Goal: Information Seeking & Learning: Learn about a topic

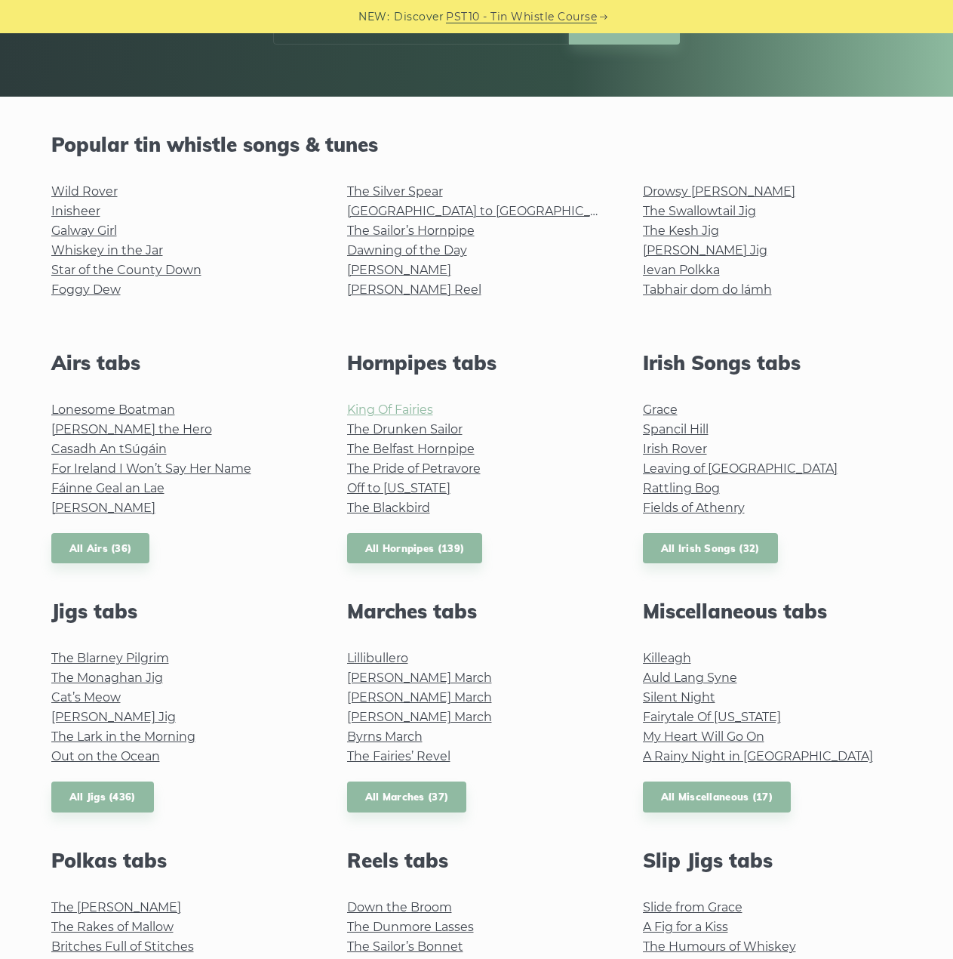
scroll to position [302, 0]
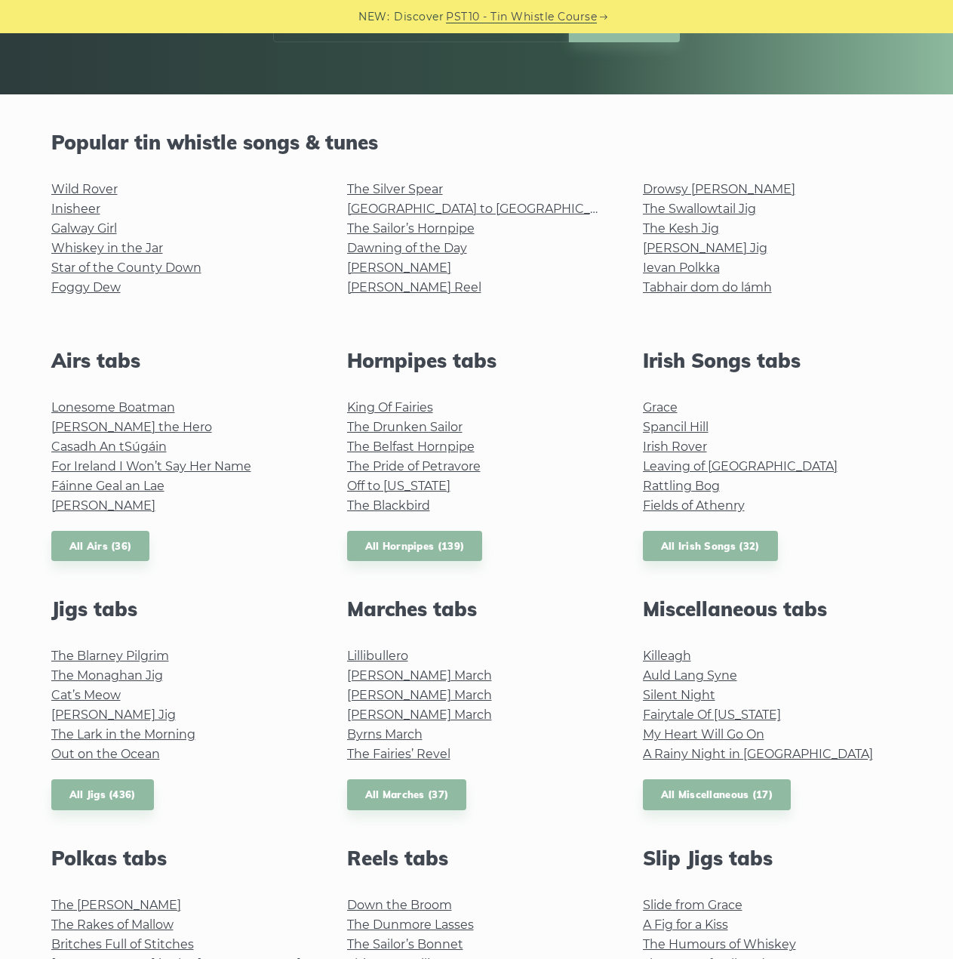
click at [382, 647] on li "Lillibullero" at bounding box center [477, 656] width 260 height 20
click at [379, 654] on link "Lillibullero" at bounding box center [377, 655] width 61 height 14
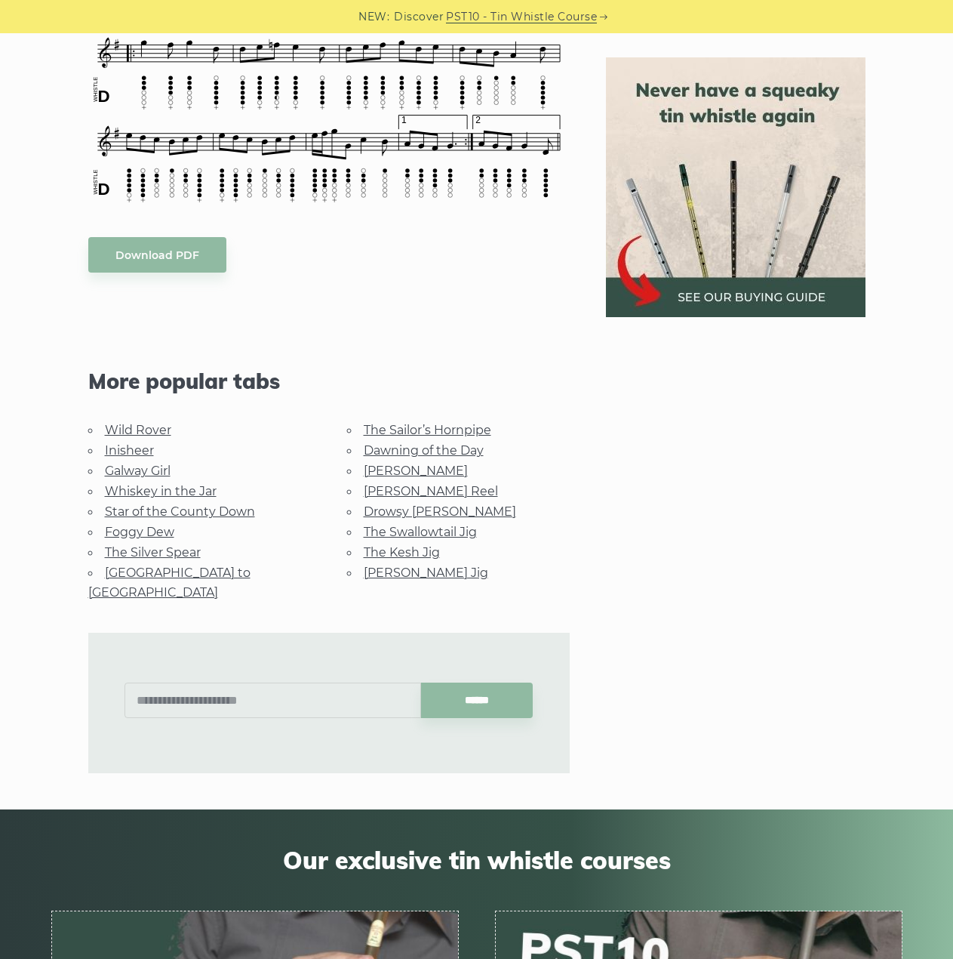
scroll to position [679, 0]
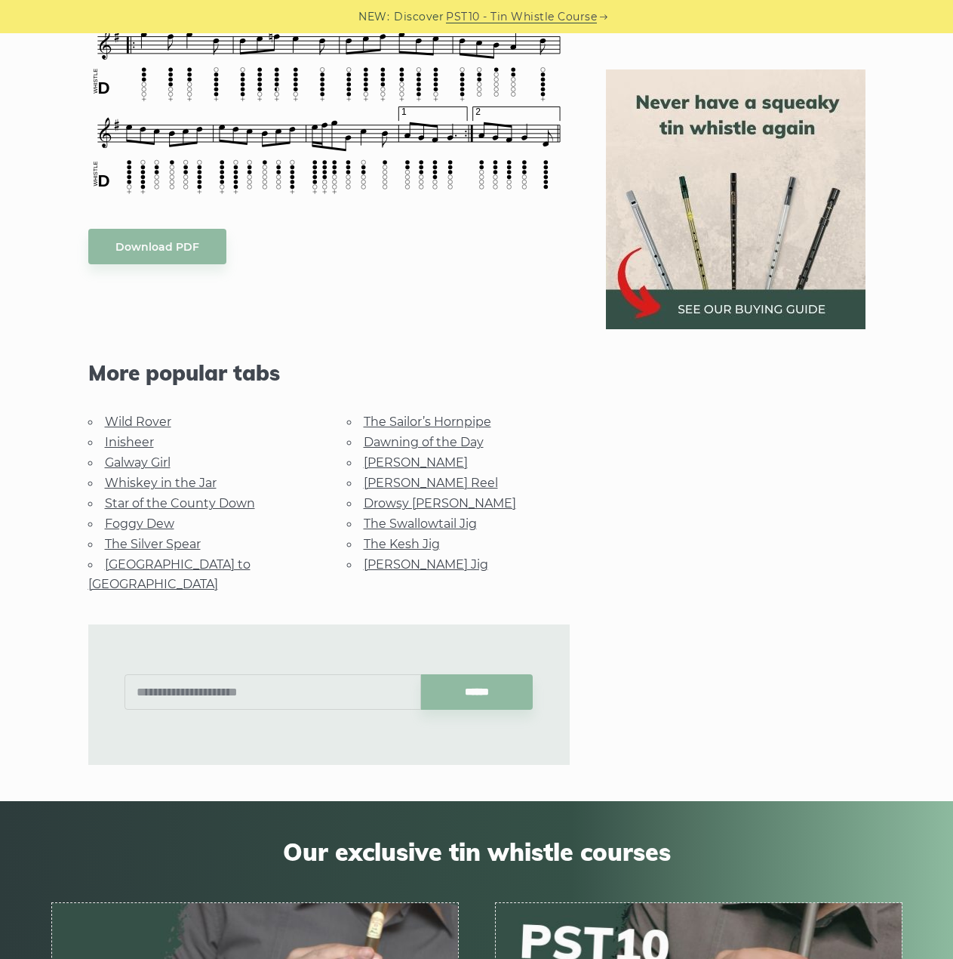
click at [133, 419] on link "Wild Rover" at bounding box center [138, 421] width 66 height 14
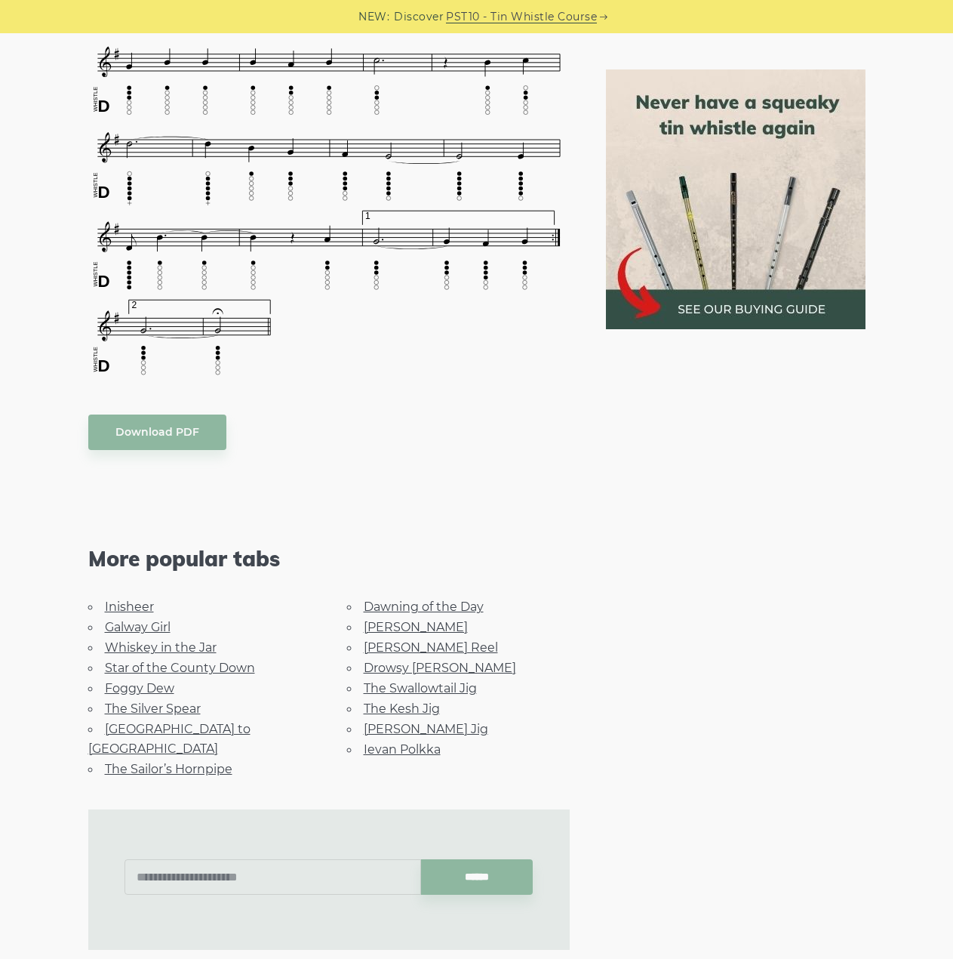
scroll to position [1208, 0]
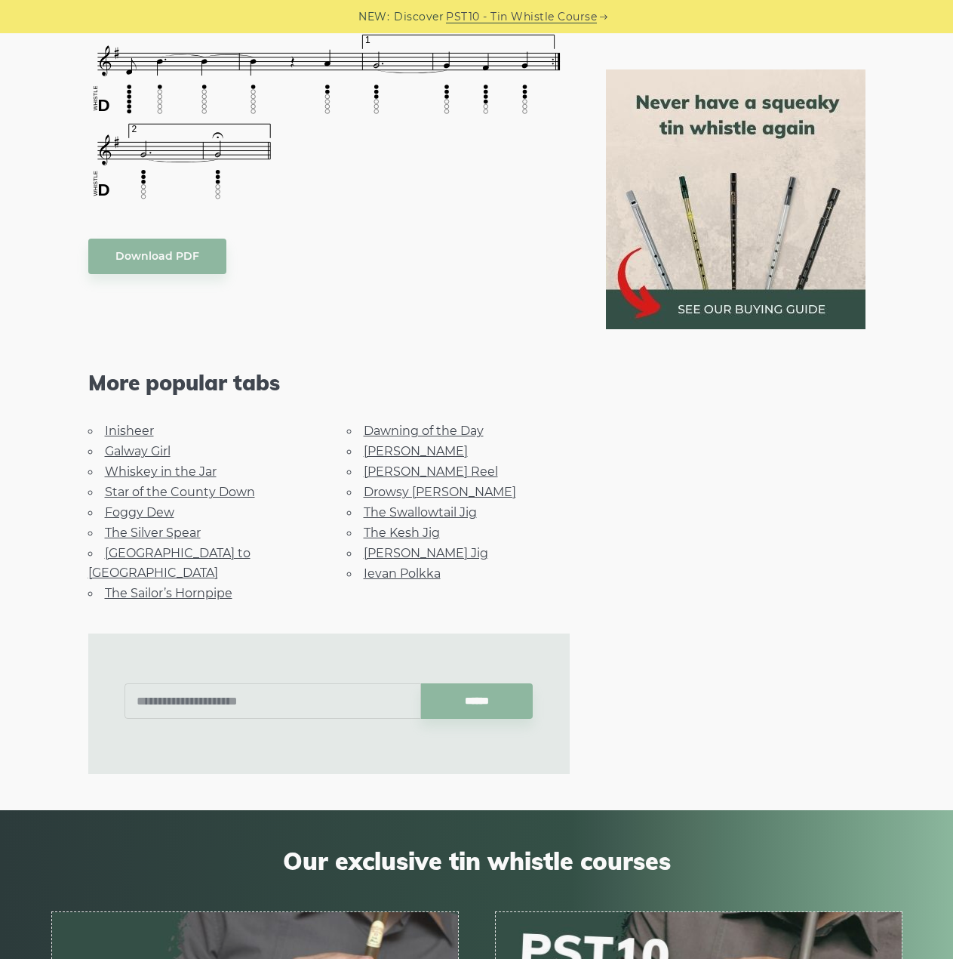
click at [371, 566] on link "Ievan Polkka" at bounding box center [402, 573] width 77 height 14
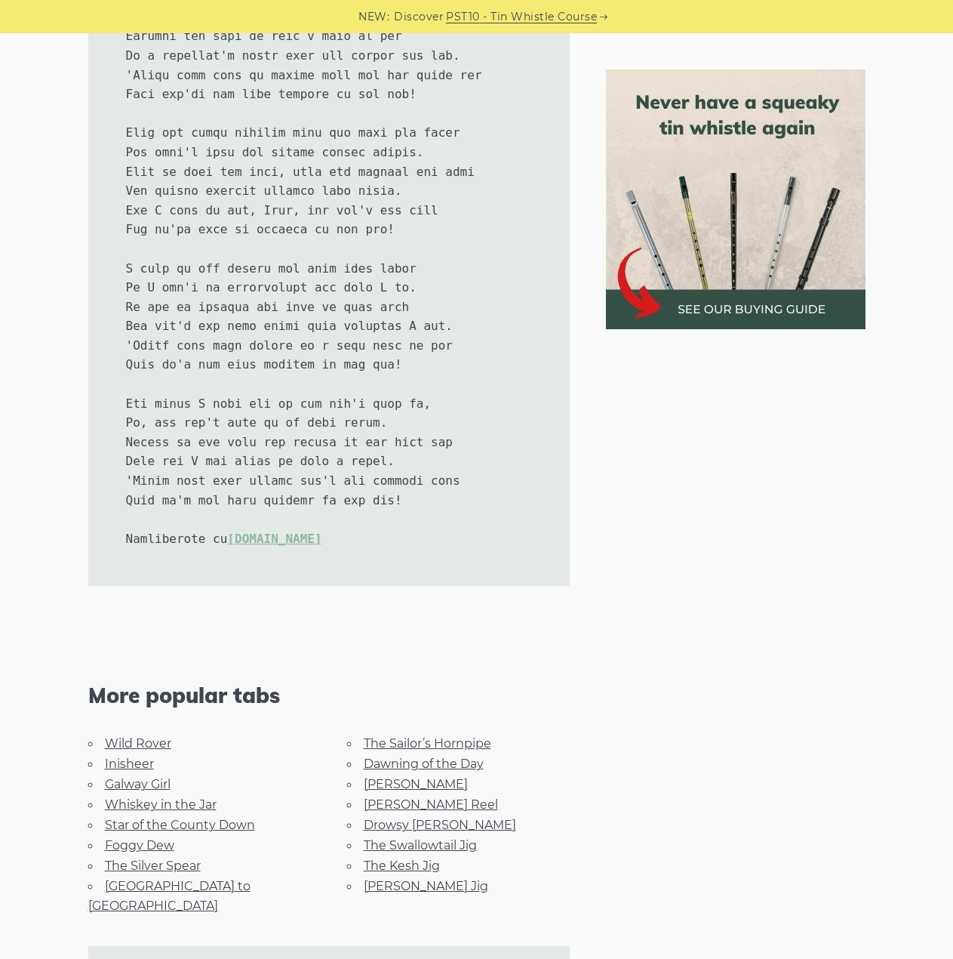
scroll to position [3472, 0]
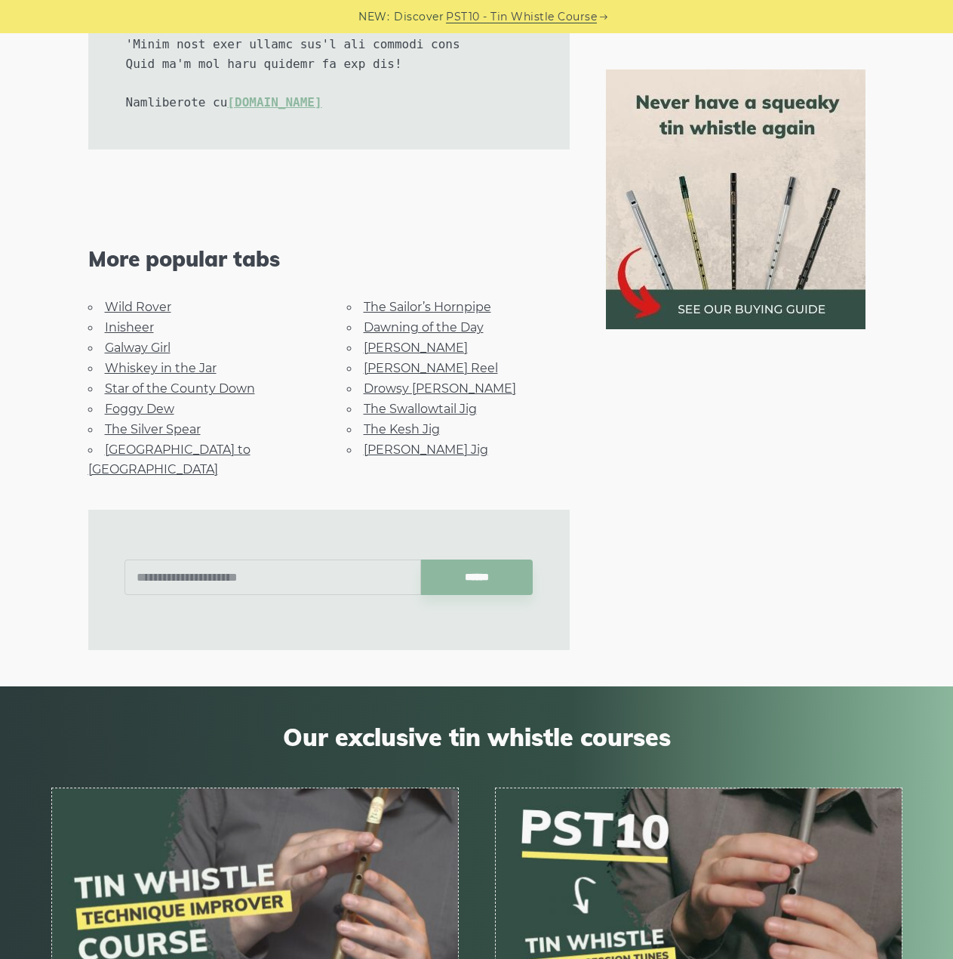
click at [144, 402] on link "Foggy Dew" at bounding box center [139, 409] width 69 height 14
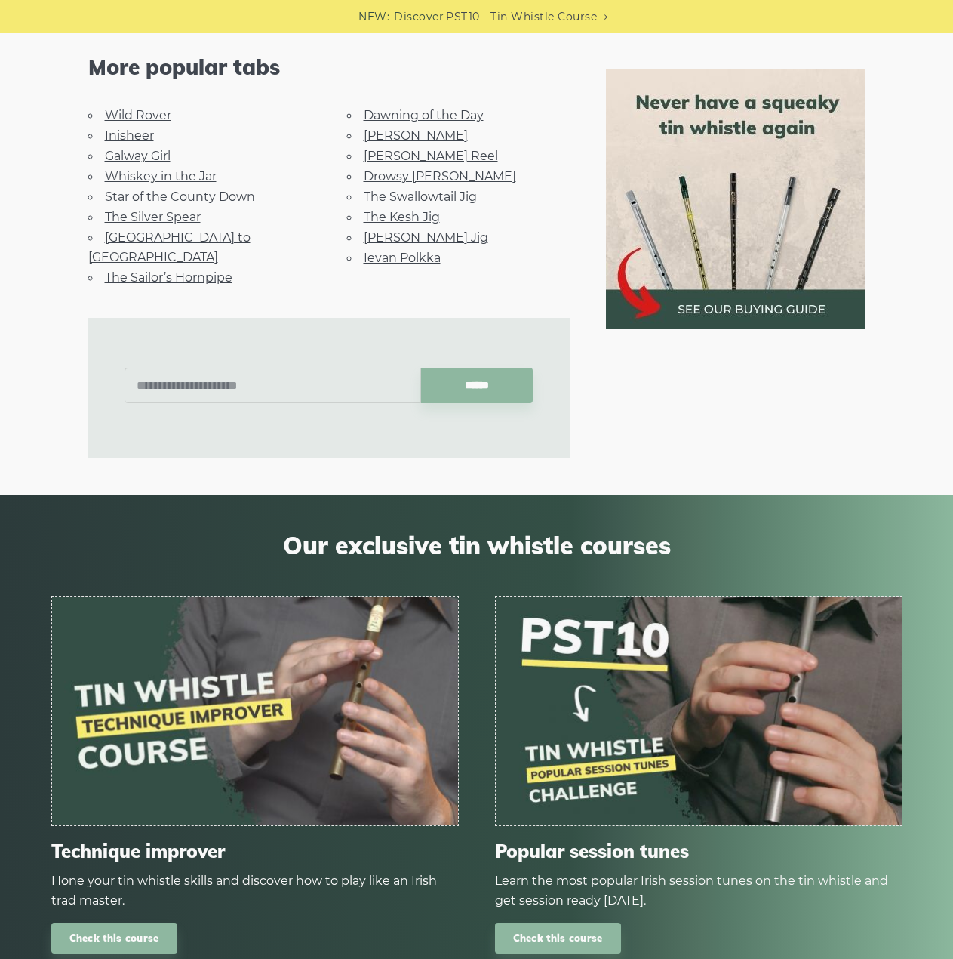
scroll to position [981, 0]
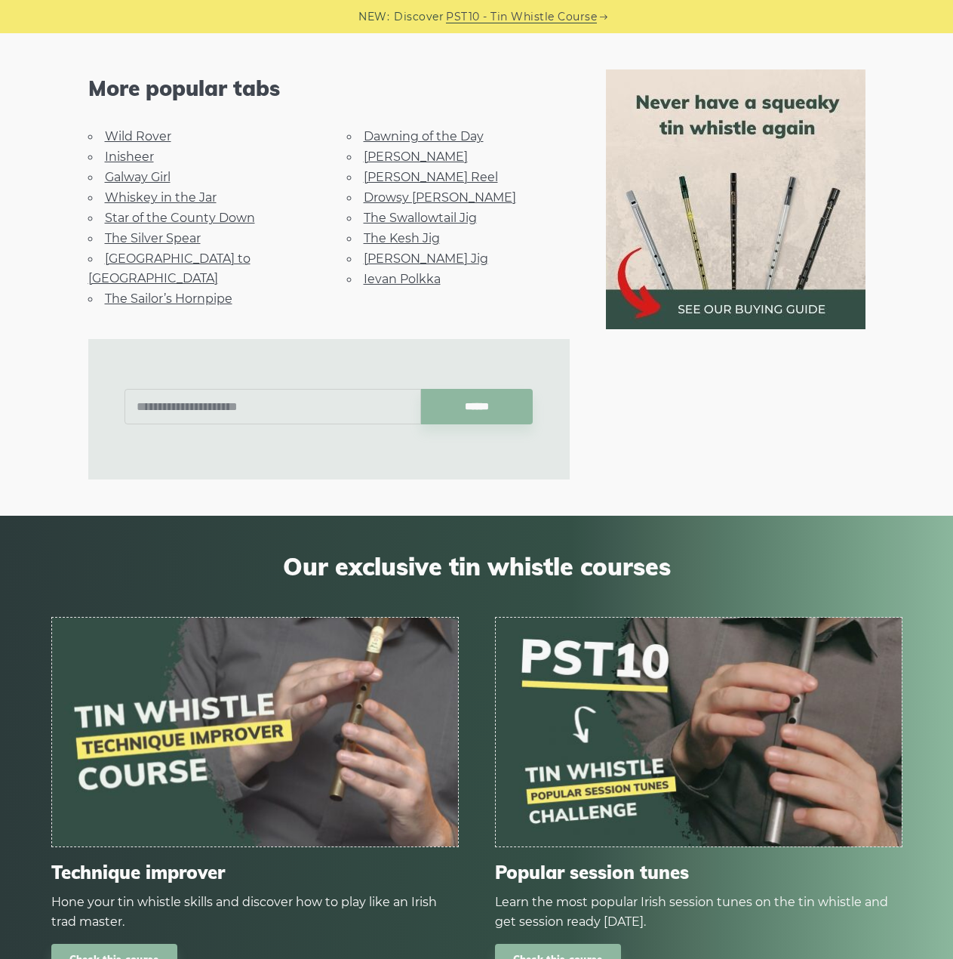
click at [178, 291] on link "The Sailor’s Hornpipe" at bounding box center [169, 298] width 128 height 14
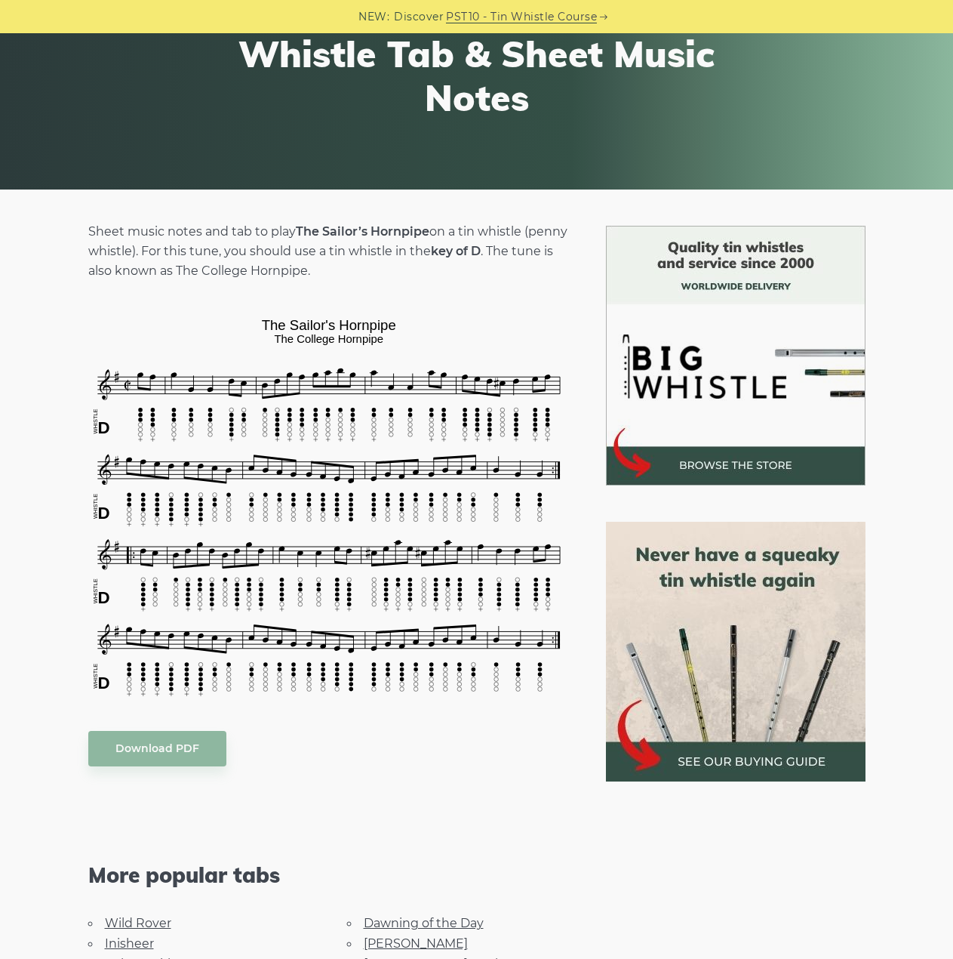
scroll to position [226, 0]
